Goal: Navigation & Orientation: Find specific page/section

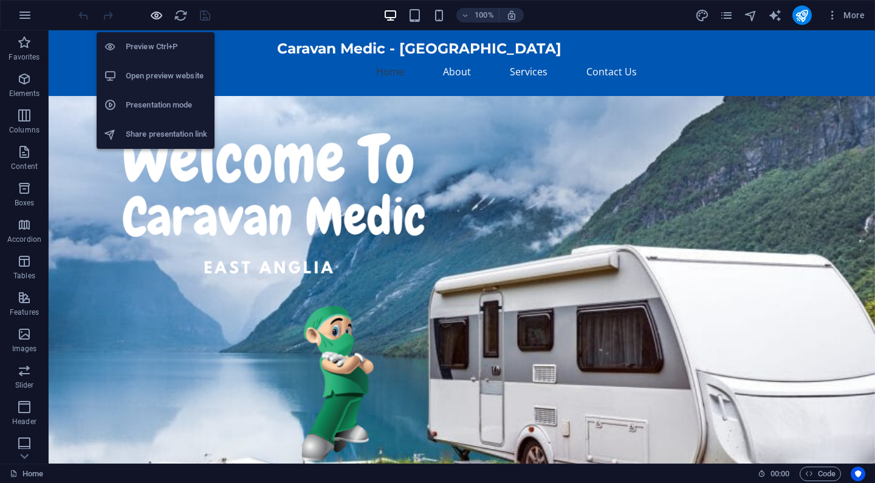
click at [159, 15] on icon "button" at bounding box center [157, 16] width 14 height 14
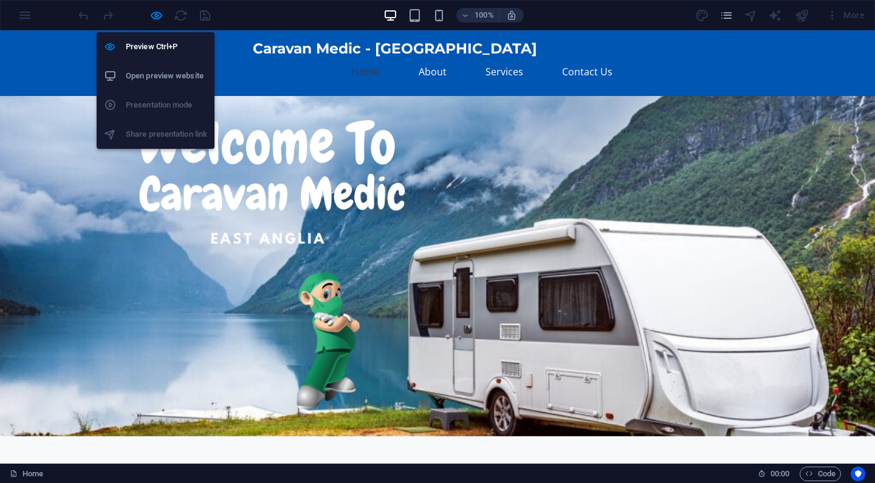
click at [163, 73] on h6 "Open preview website" at bounding box center [166, 76] width 81 height 15
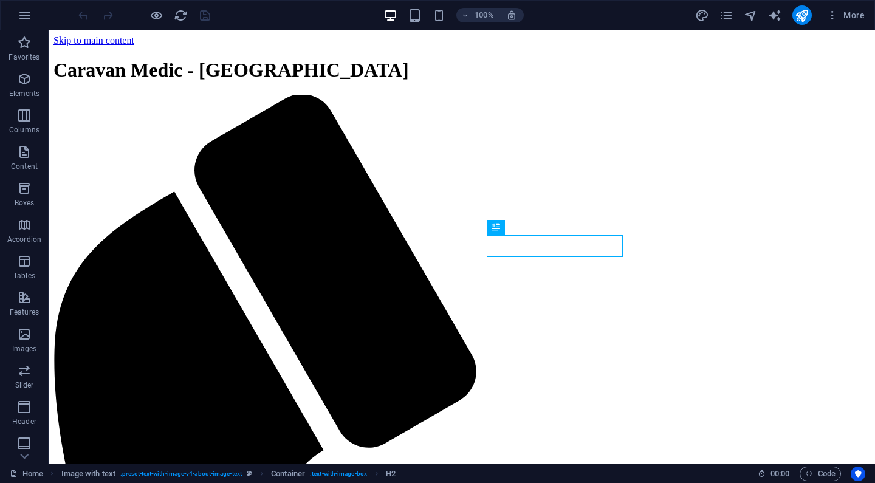
scroll to position [274, 0]
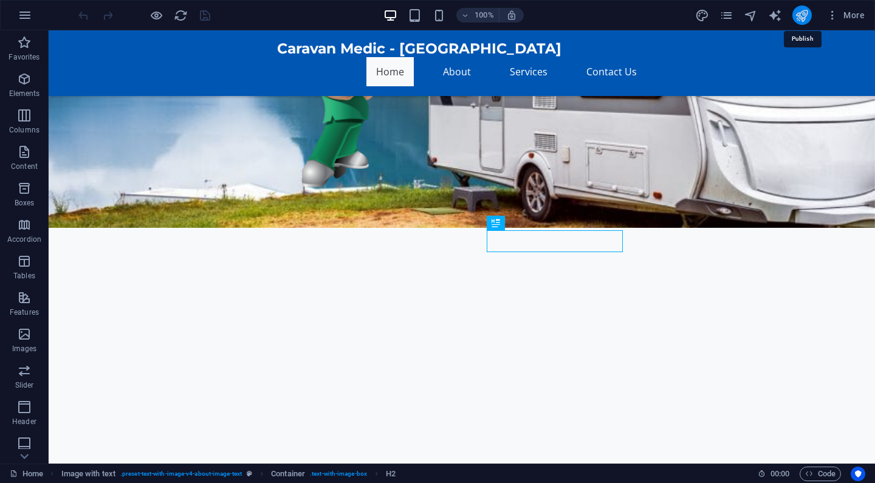
click at [799, 15] on icon "publish" at bounding box center [802, 16] width 14 height 14
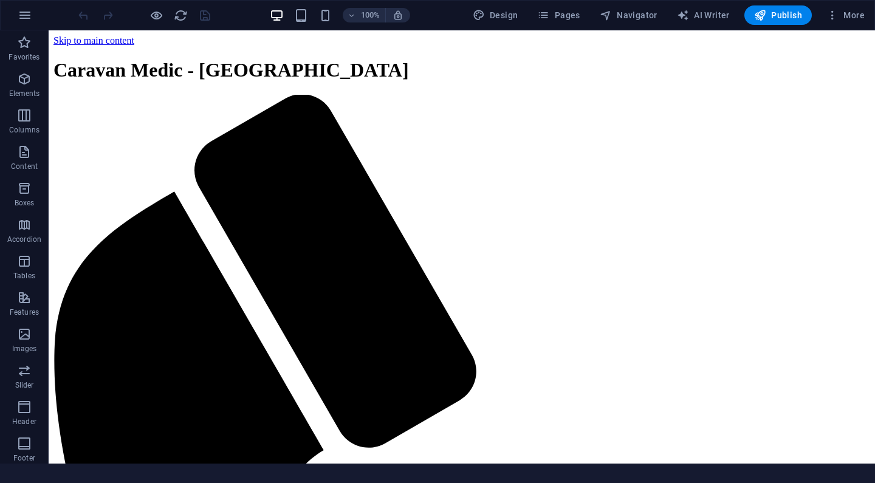
scroll to position [274, 0]
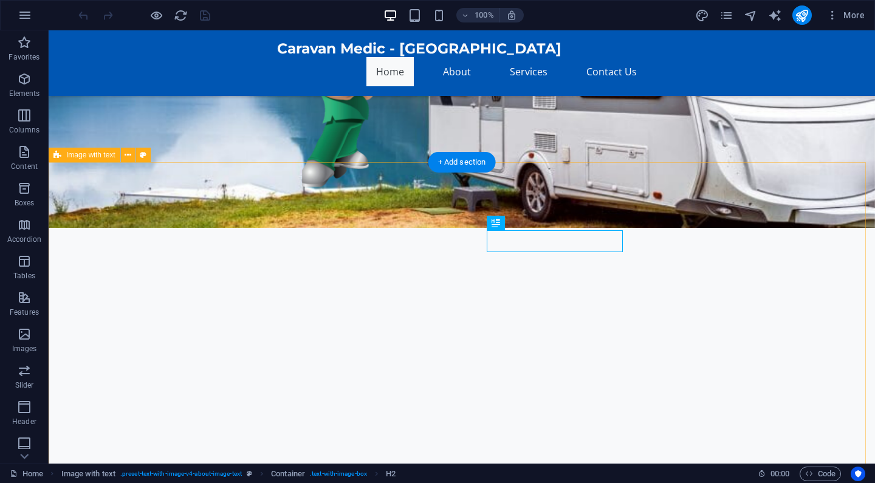
scroll to position [295, 0]
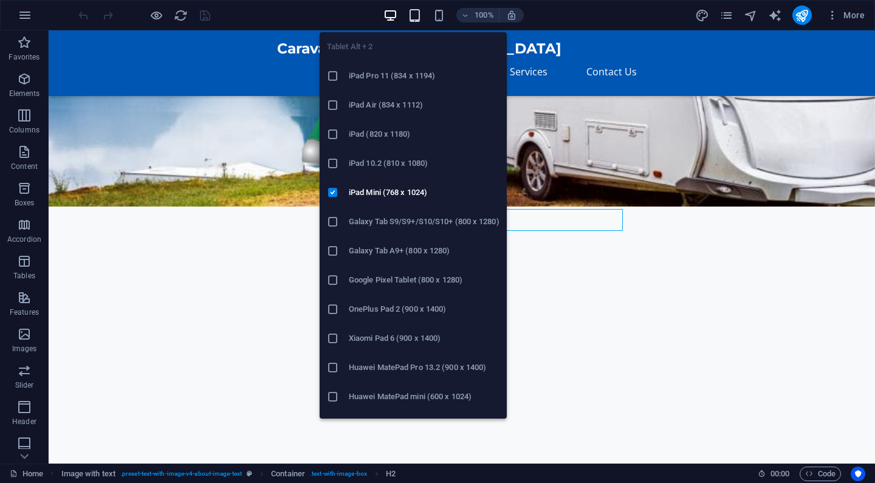
click at [415, 13] on icon "button" at bounding box center [415, 16] width 14 height 14
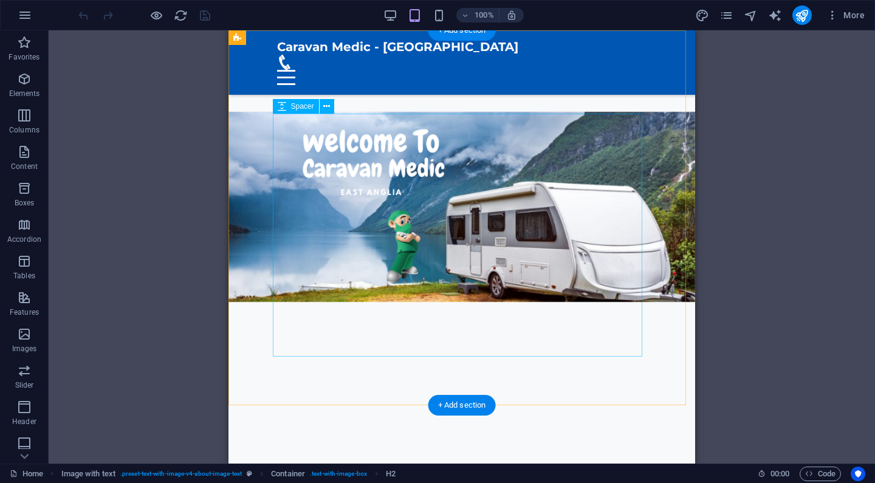
scroll to position [0, 0]
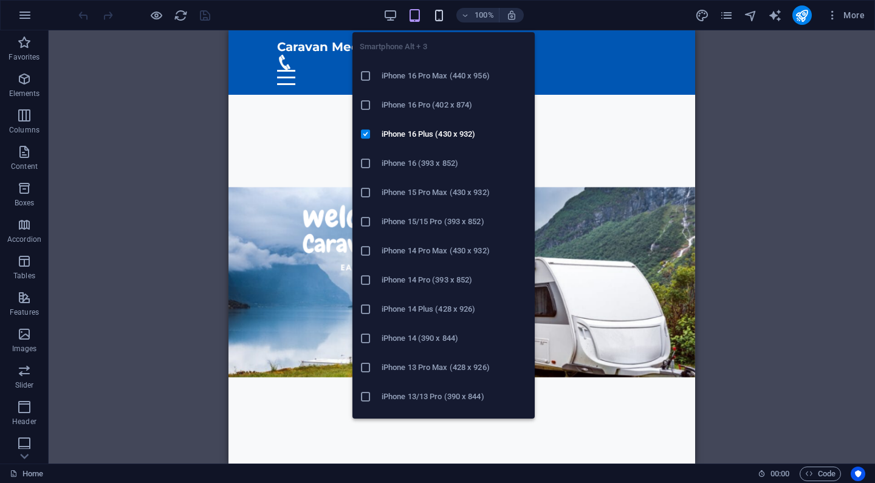
click at [444, 15] on icon "button" at bounding box center [439, 16] width 14 height 14
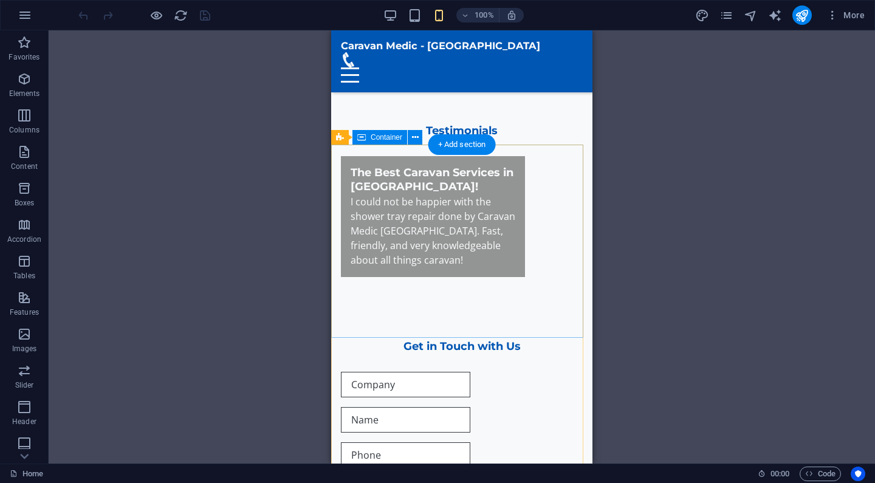
scroll to position [1756, 0]
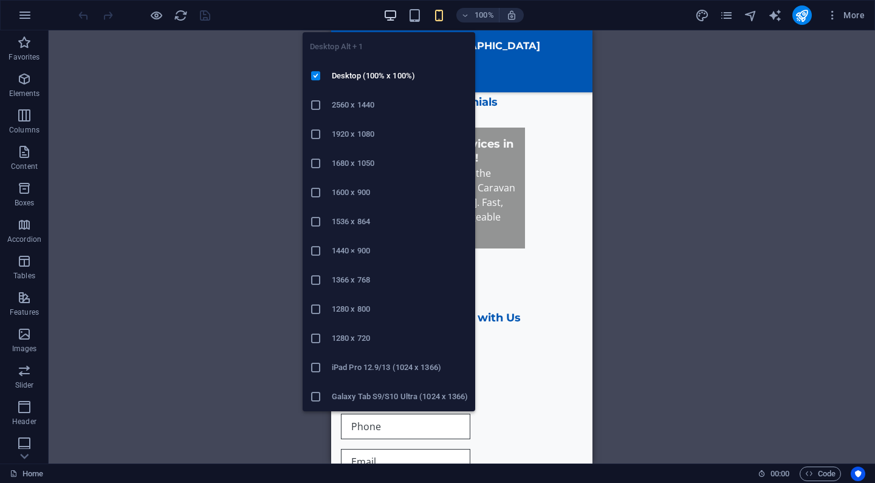
click at [390, 13] on icon "button" at bounding box center [391, 16] width 14 height 14
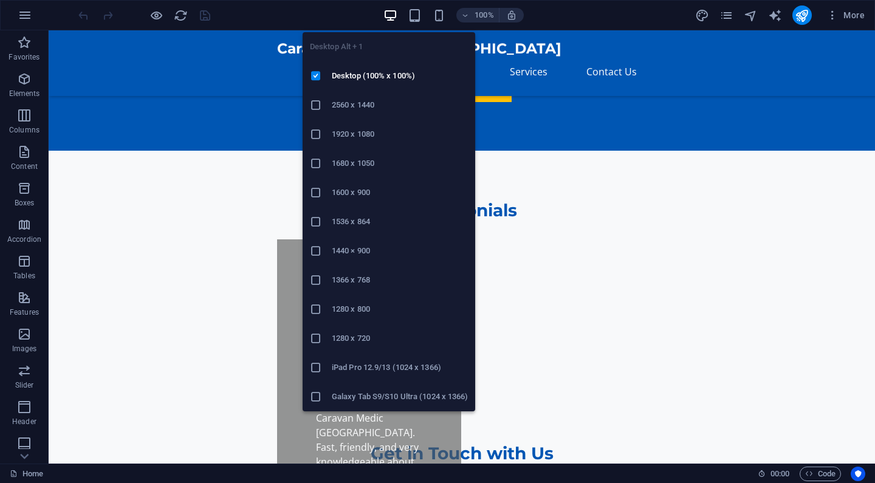
scroll to position [1601, 0]
